Goal: Find specific page/section: Find specific page/section

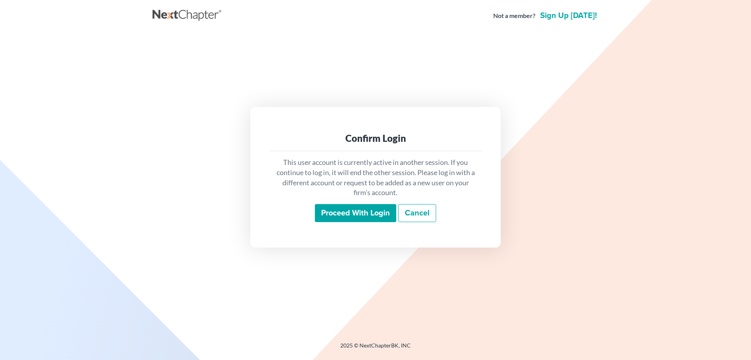
click at [336, 215] on input "Proceed with login" at bounding box center [355, 213] width 81 height 18
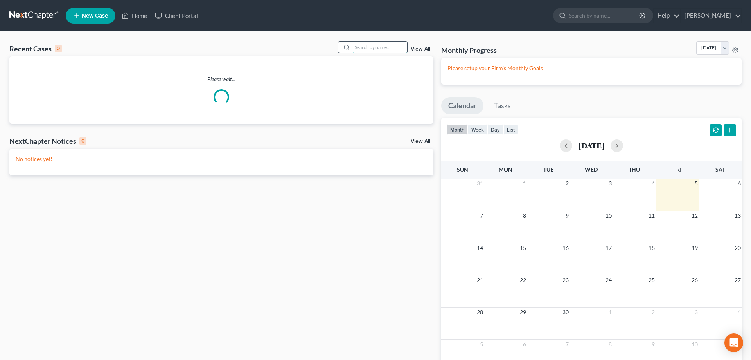
click at [352, 46] on input "search" at bounding box center [379, 46] width 55 height 11
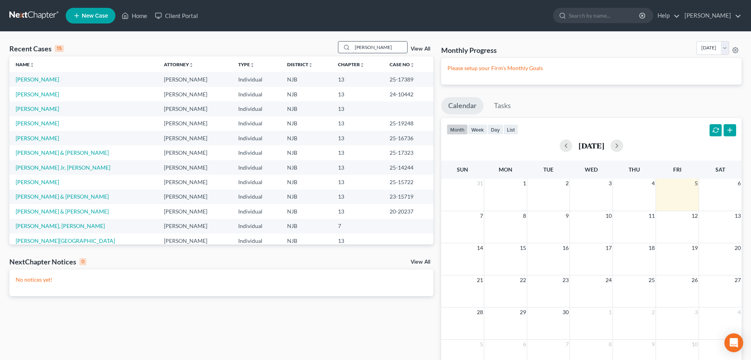
type input "conlon"
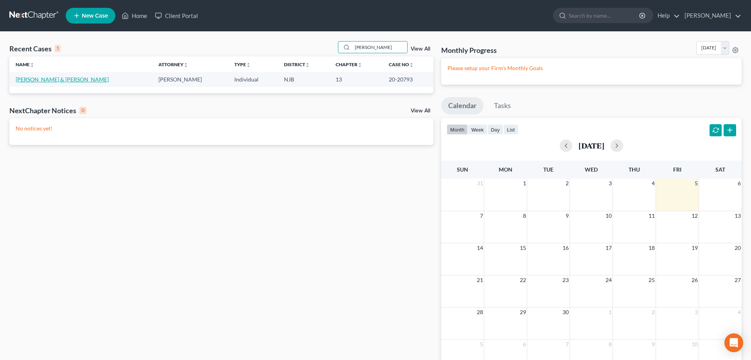
click at [72, 79] on link "Conlon, Michael & Thomas-Conlon, Elizabeth" at bounding box center [62, 79] width 93 height 7
